Goal: Transaction & Acquisition: Obtain resource

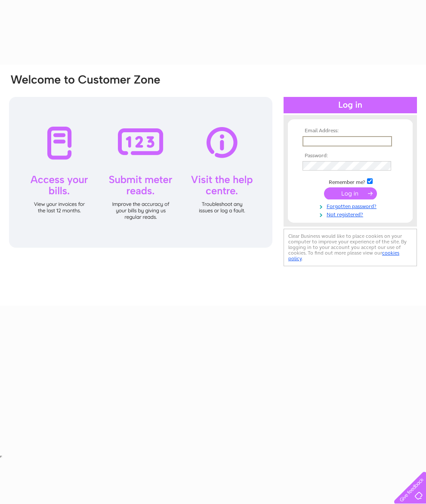
click at [362, 136] on input "text" at bounding box center [348, 141] width 90 height 10
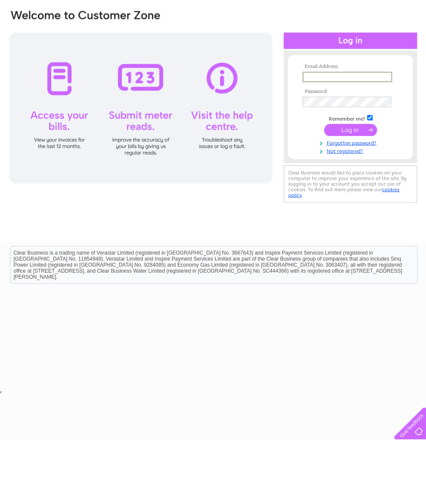
type input "james@oakleighfarms.co.uk"
click at [351, 187] on input "submit" at bounding box center [350, 193] width 53 height 12
click at [350, 196] on input "submit" at bounding box center [350, 193] width 53 height 12
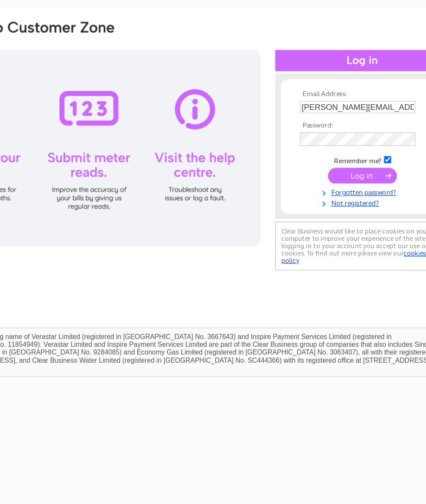
click at [324, 187] on input "submit" at bounding box center [350, 193] width 53 height 12
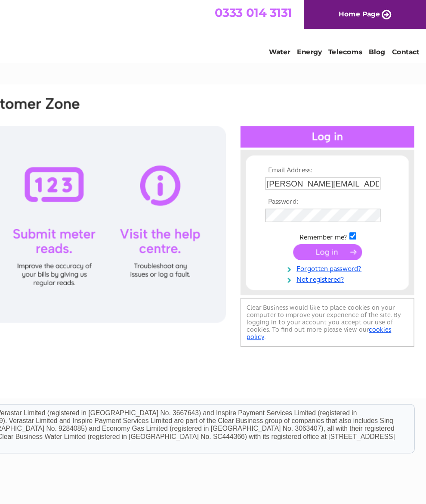
click at [266, 12] on link "Home Page" at bounding box center [251, 11] width 94 height 22
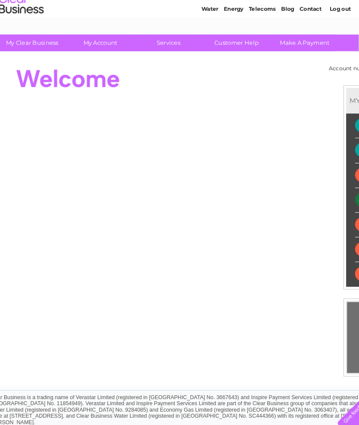
scroll to position [15, 0]
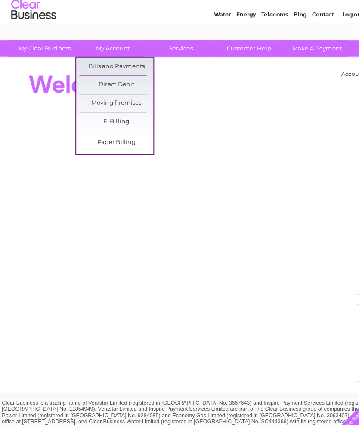
click at [90, 66] on link "Bills and Payments" at bounding box center [113, 74] width 71 height 17
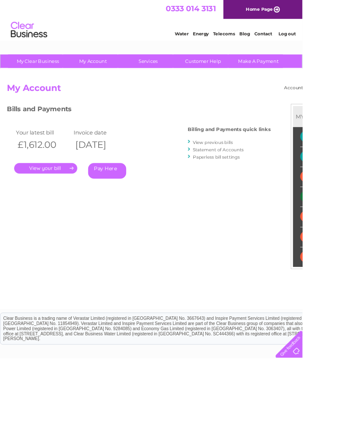
click at [272, 169] on link "View previous bills" at bounding box center [252, 168] width 47 height 6
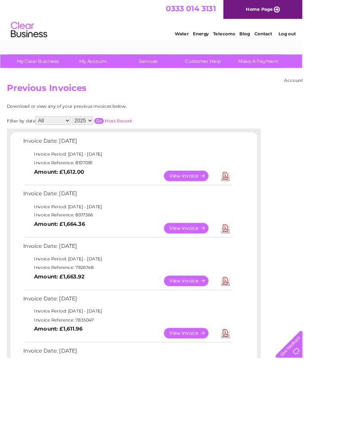
scroll to position [4, 0]
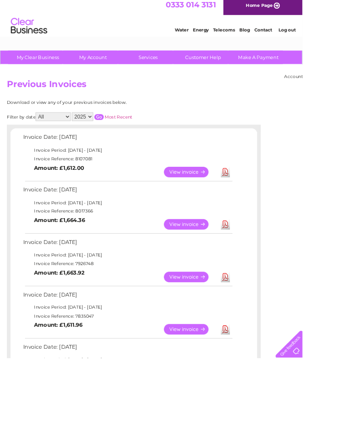
click at [262, 260] on link "Download" at bounding box center [267, 266] width 11 height 12
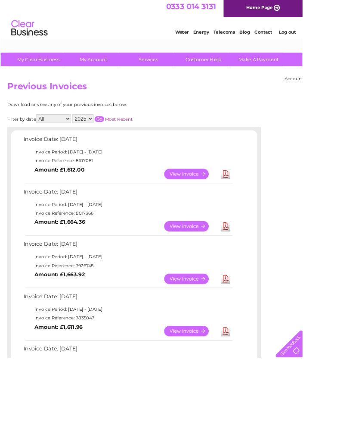
scroll to position [19, 0]
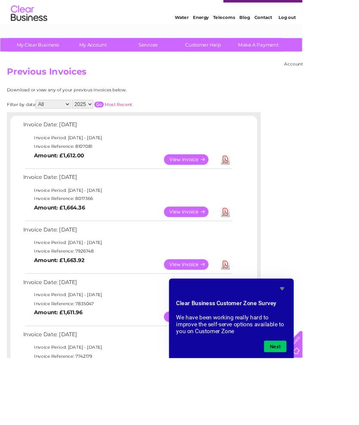
click at [268, 187] on link "Download" at bounding box center [267, 189] width 11 height 12
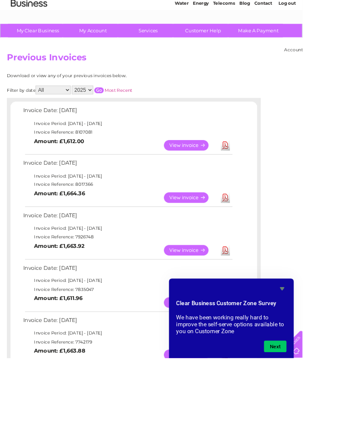
scroll to position [38, 0]
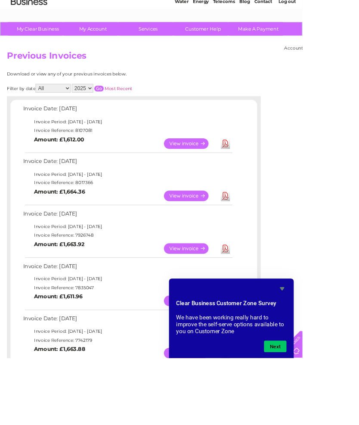
click at [340, 418] on button "Next" at bounding box center [327, 411] width 27 height 14
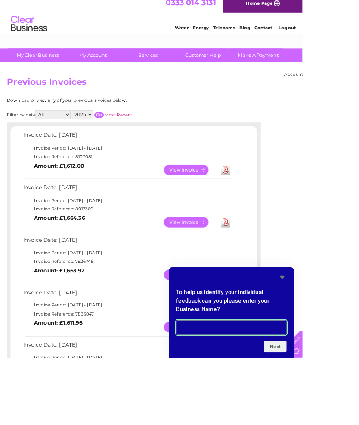
scroll to position [0, 0]
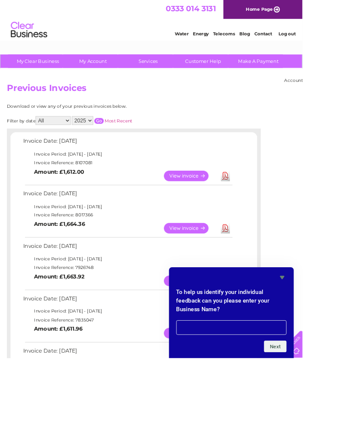
click at [270, 206] on link "Download" at bounding box center [267, 208] width 11 height 12
